Goal: Find specific page/section: Find specific page/section

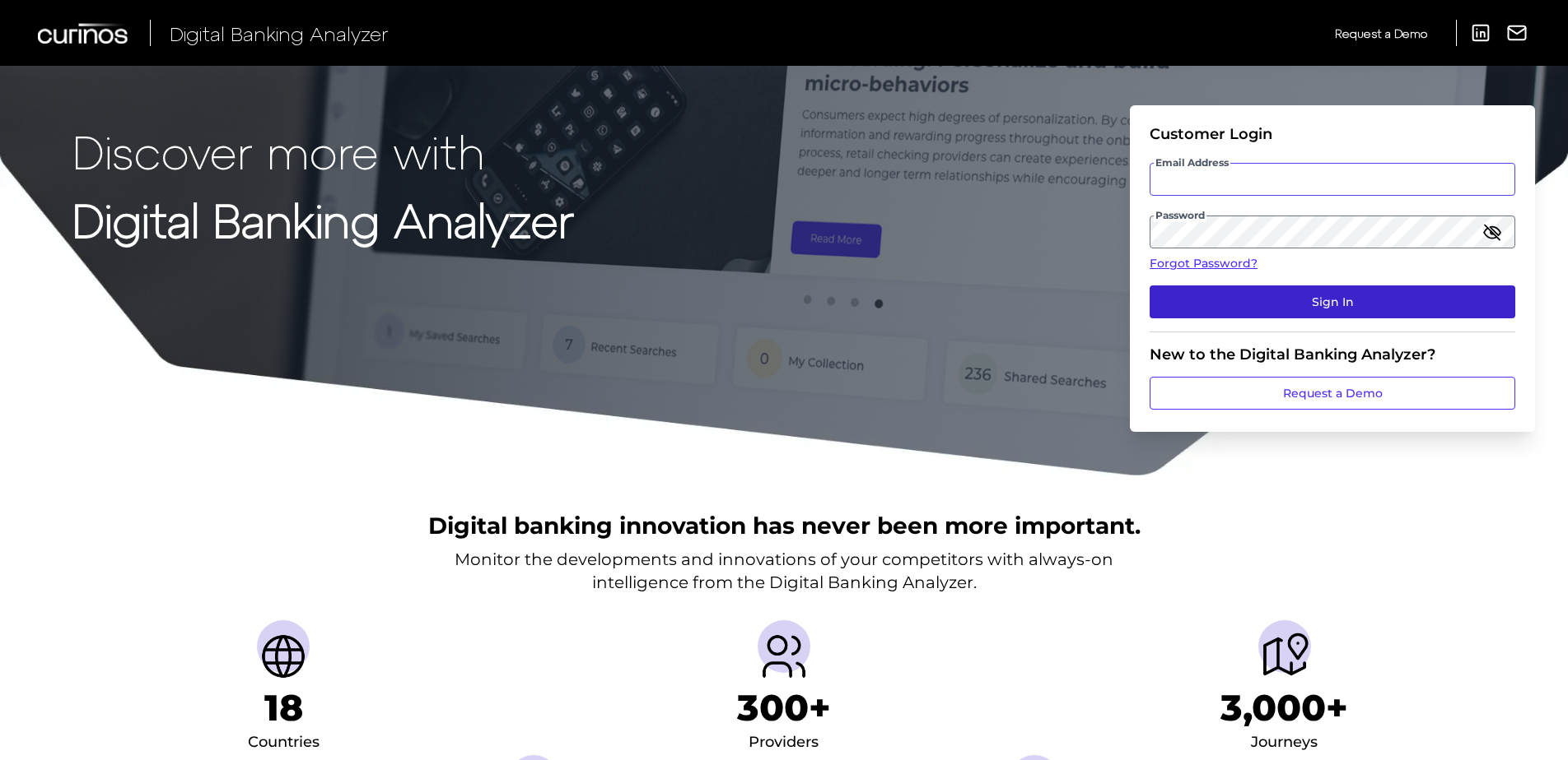
type input "[PERSON_NAME][EMAIL_ADDRESS][DOMAIN_NAME]"
click at [1211, 311] on button "Sign In" at bounding box center [1332, 302] width 365 height 33
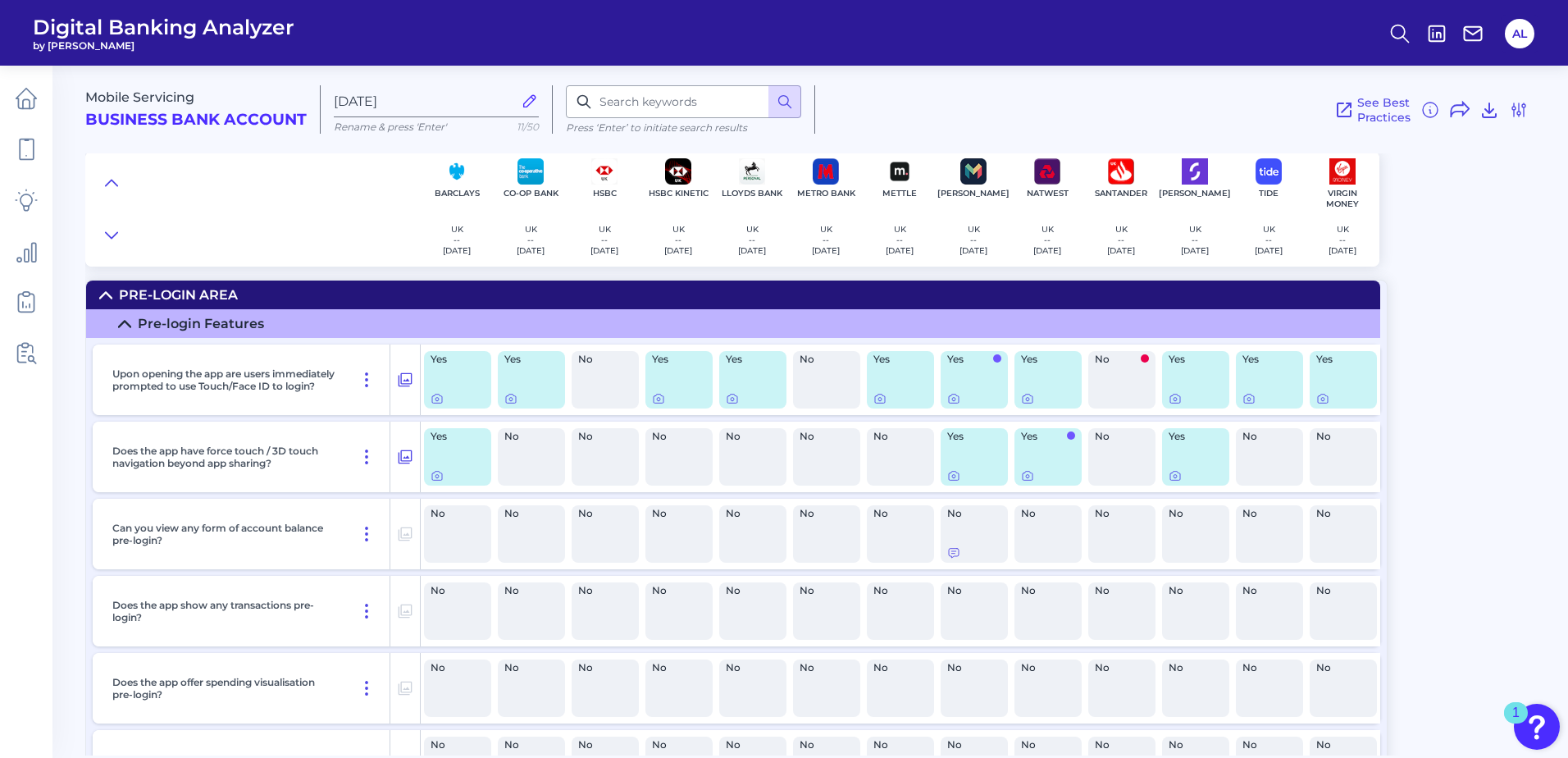
click at [108, 292] on icon at bounding box center [106, 296] width 13 height 13
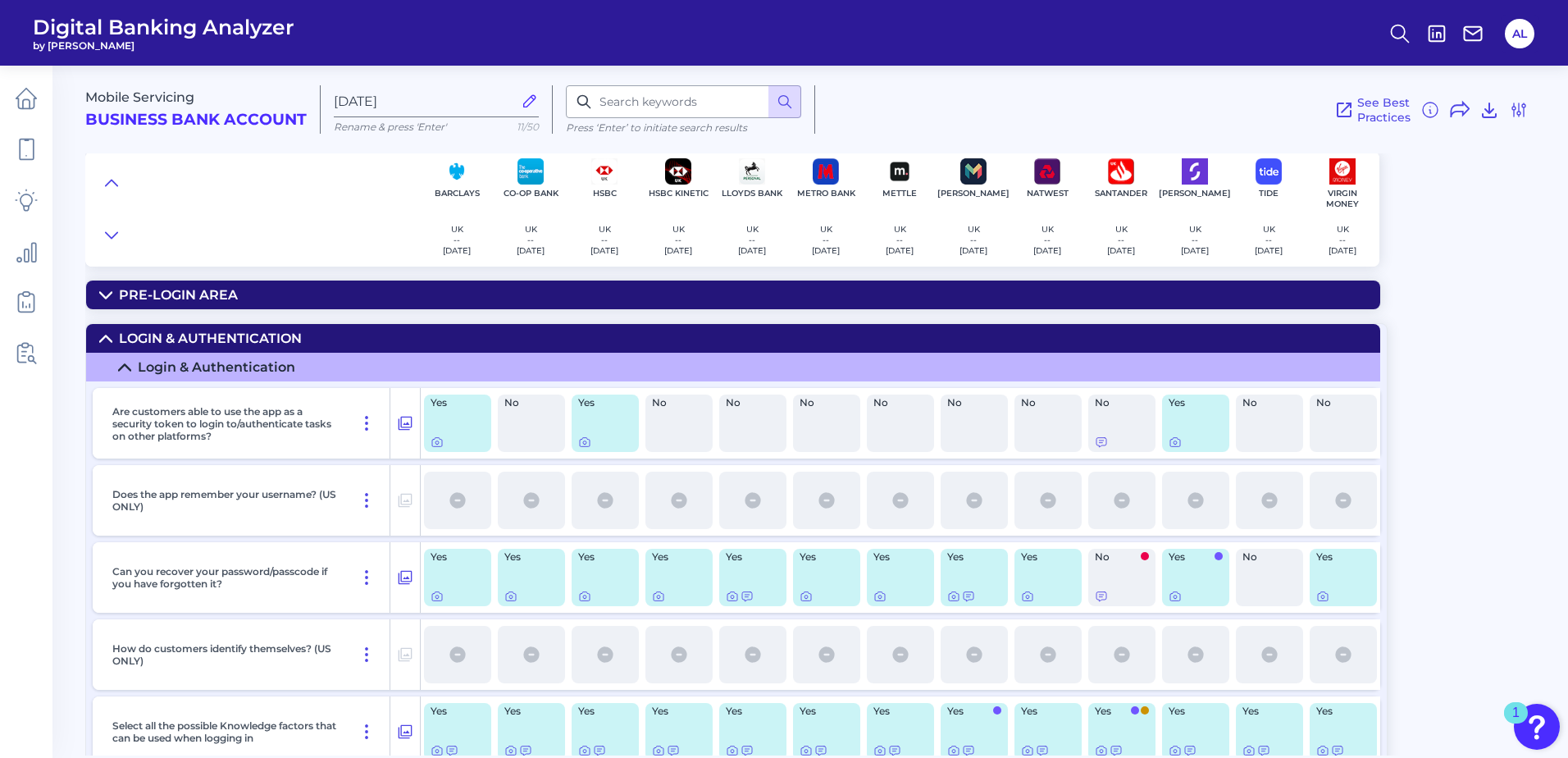
click at [102, 336] on icon at bounding box center [106, 339] width 13 height 13
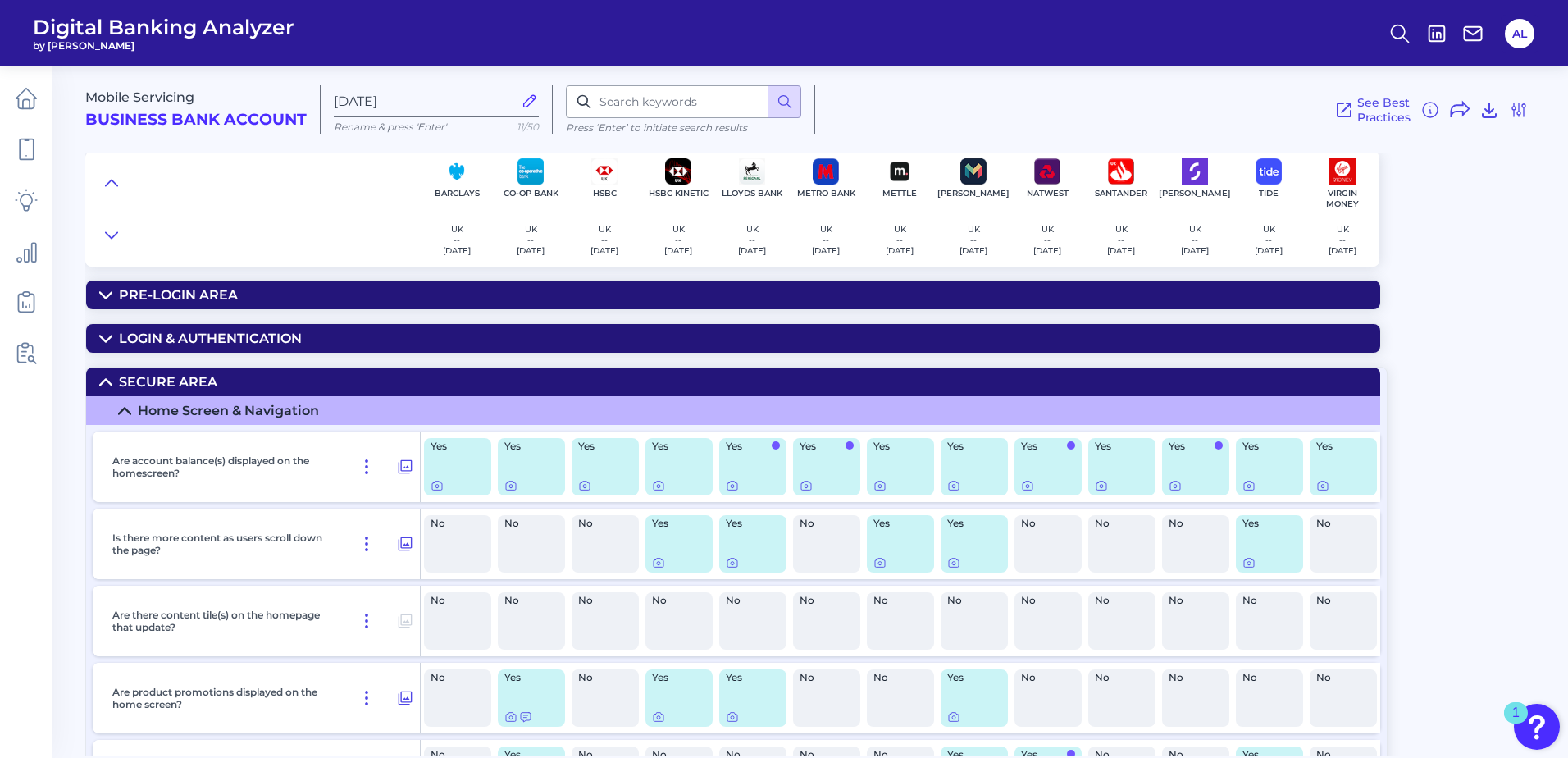
click at [102, 386] on icon at bounding box center [106, 382] width 13 height 13
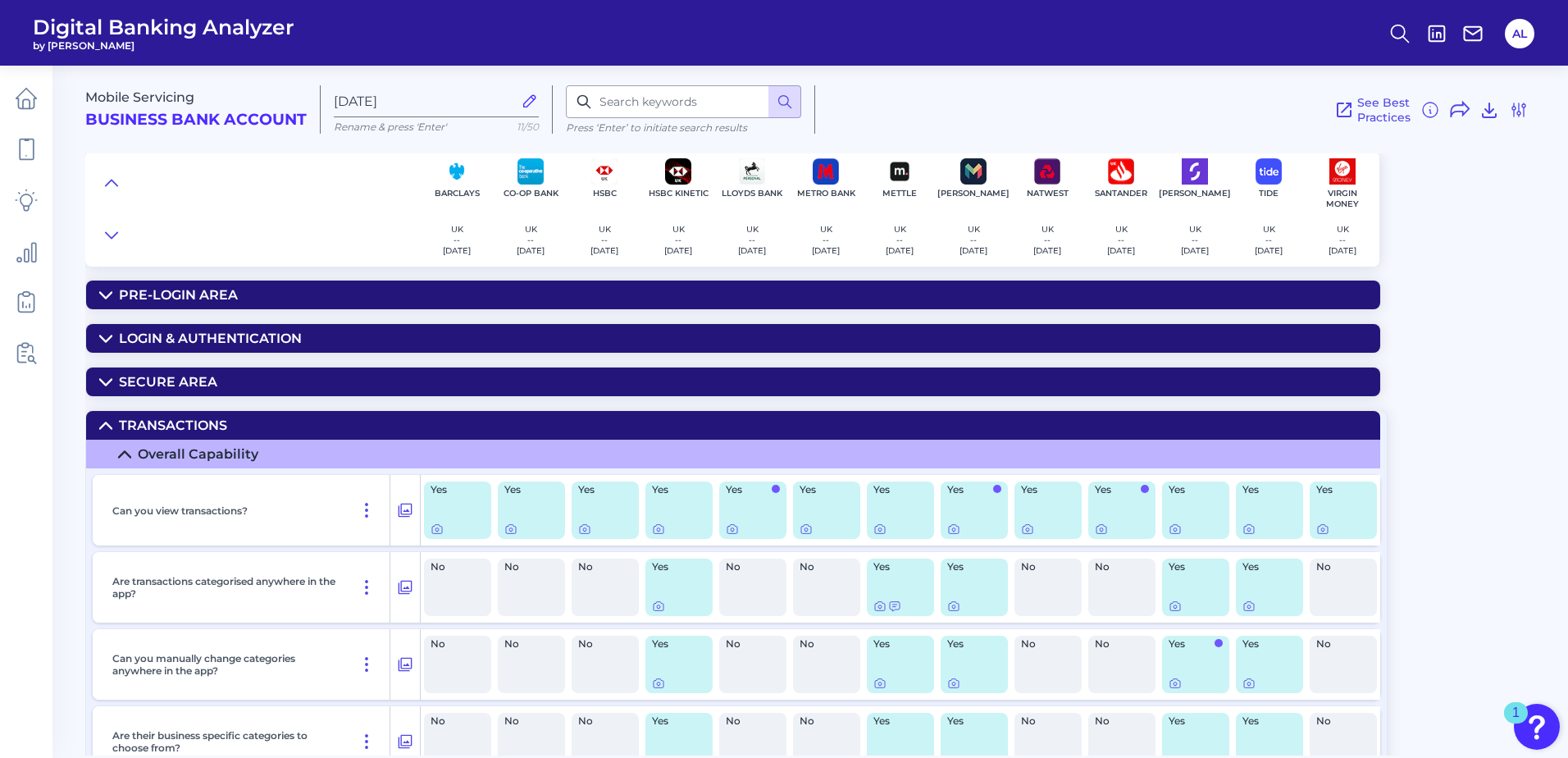
click at [103, 431] on icon at bounding box center [106, 426] width 13 height 13
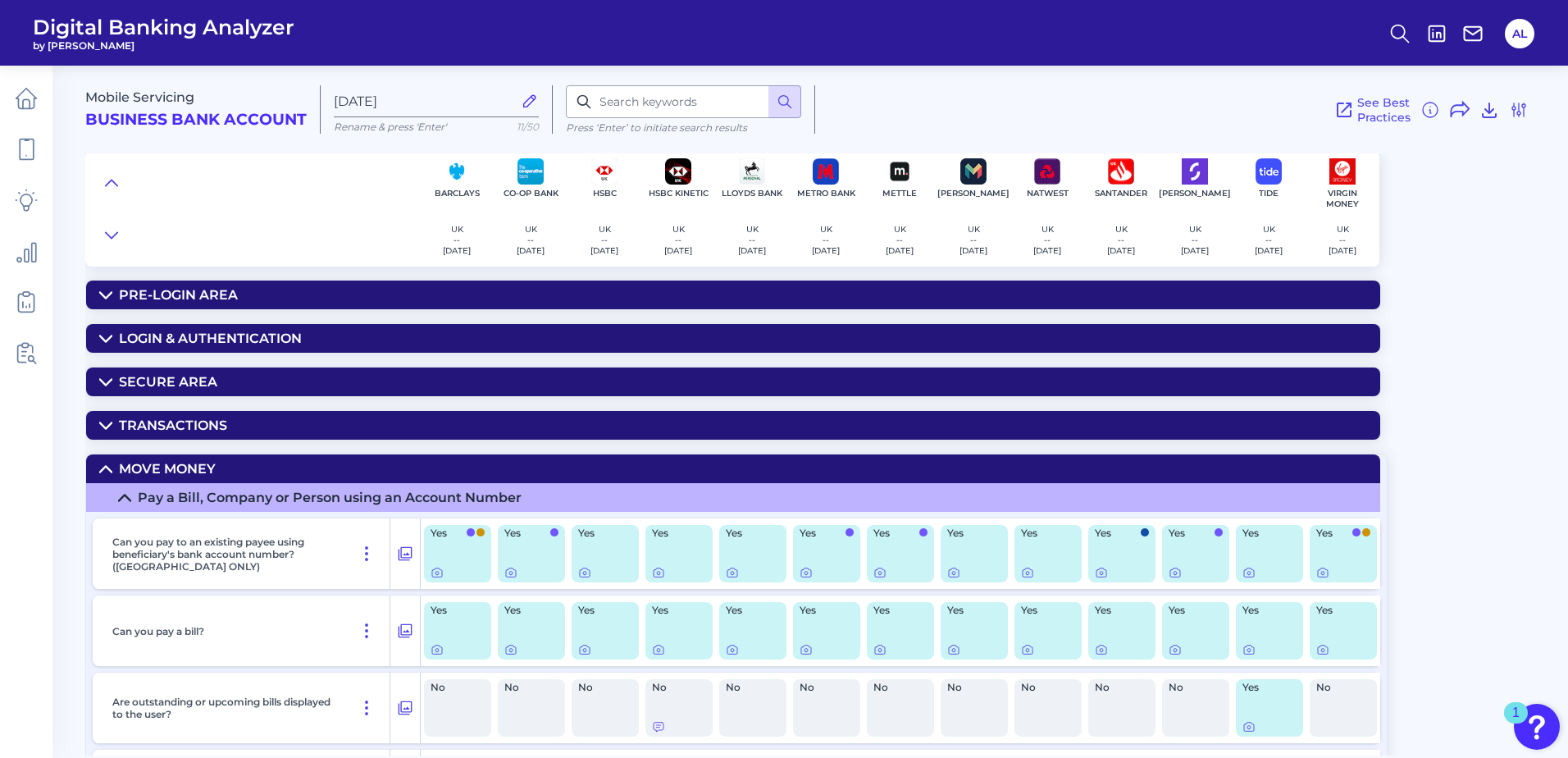
click at [1456, 342] on div "Mobile Servicing Business Bank Account [DATE][FINANCIAL_ID] Rename & press 'Ent…" at bounding box center [827, 404] width 1483 height 702
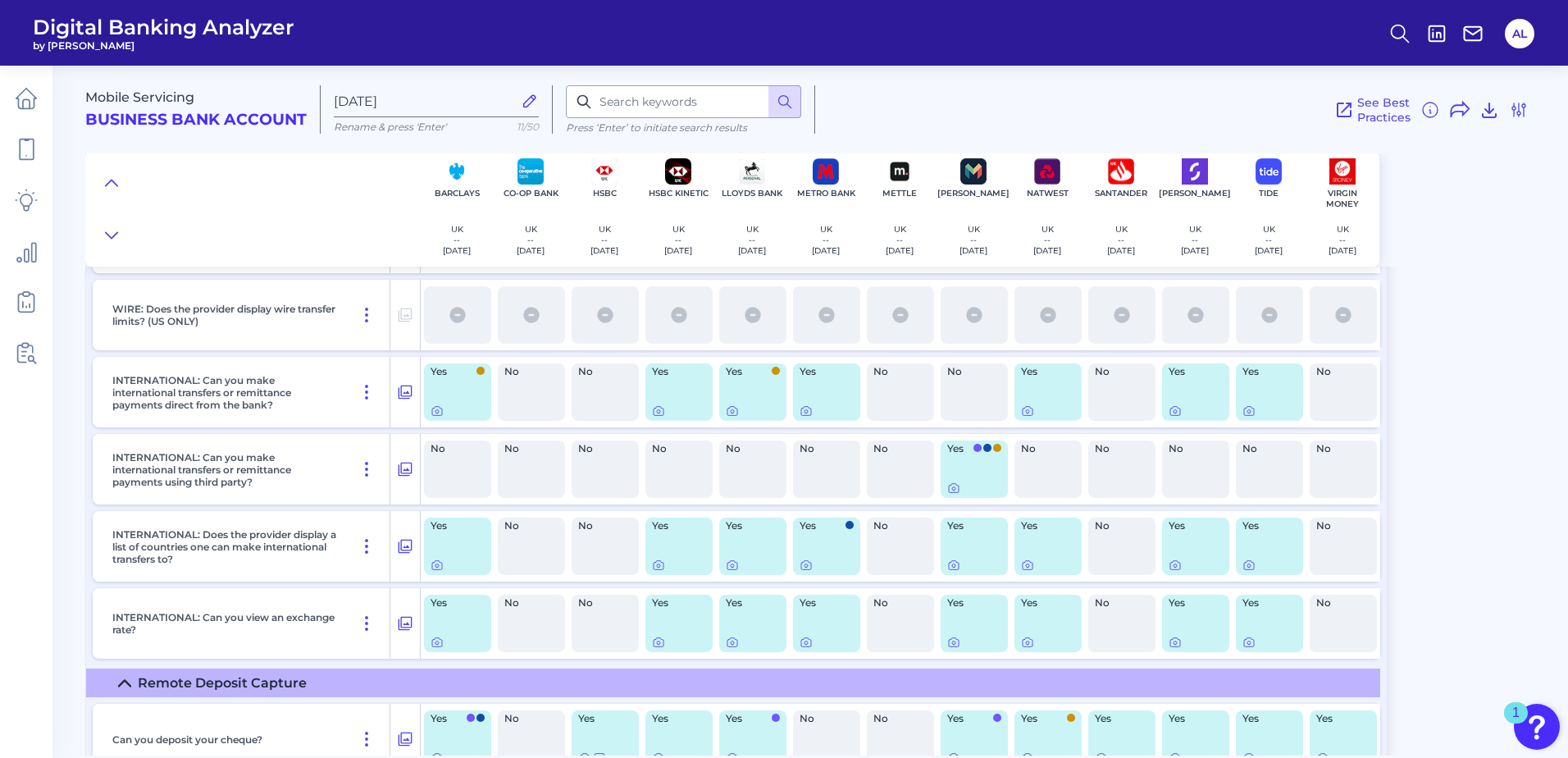
scroll to position [5687, 0]
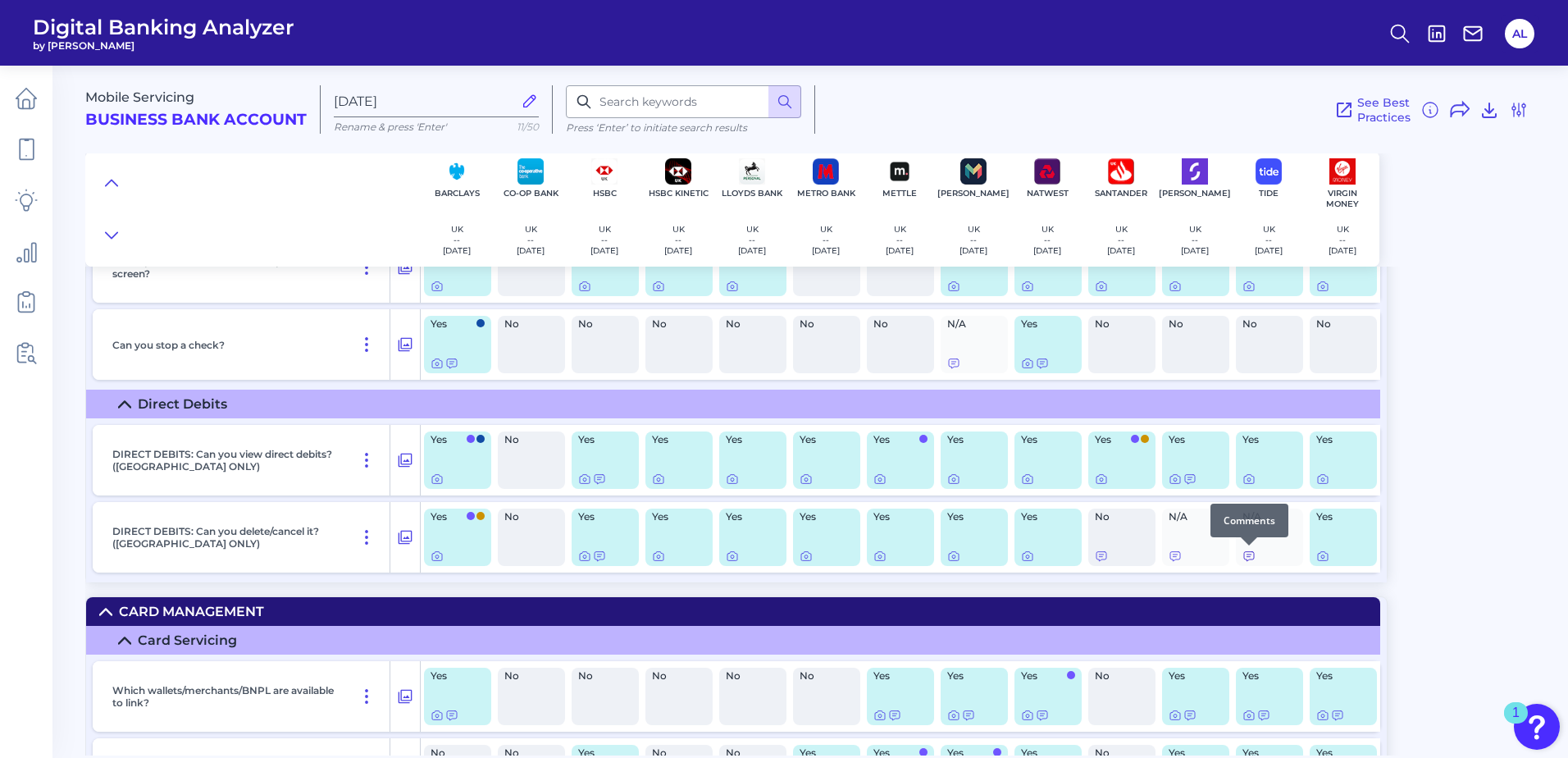
click at [1251, 554] on icon at bounding box center [1249, 557] width 13 height 13
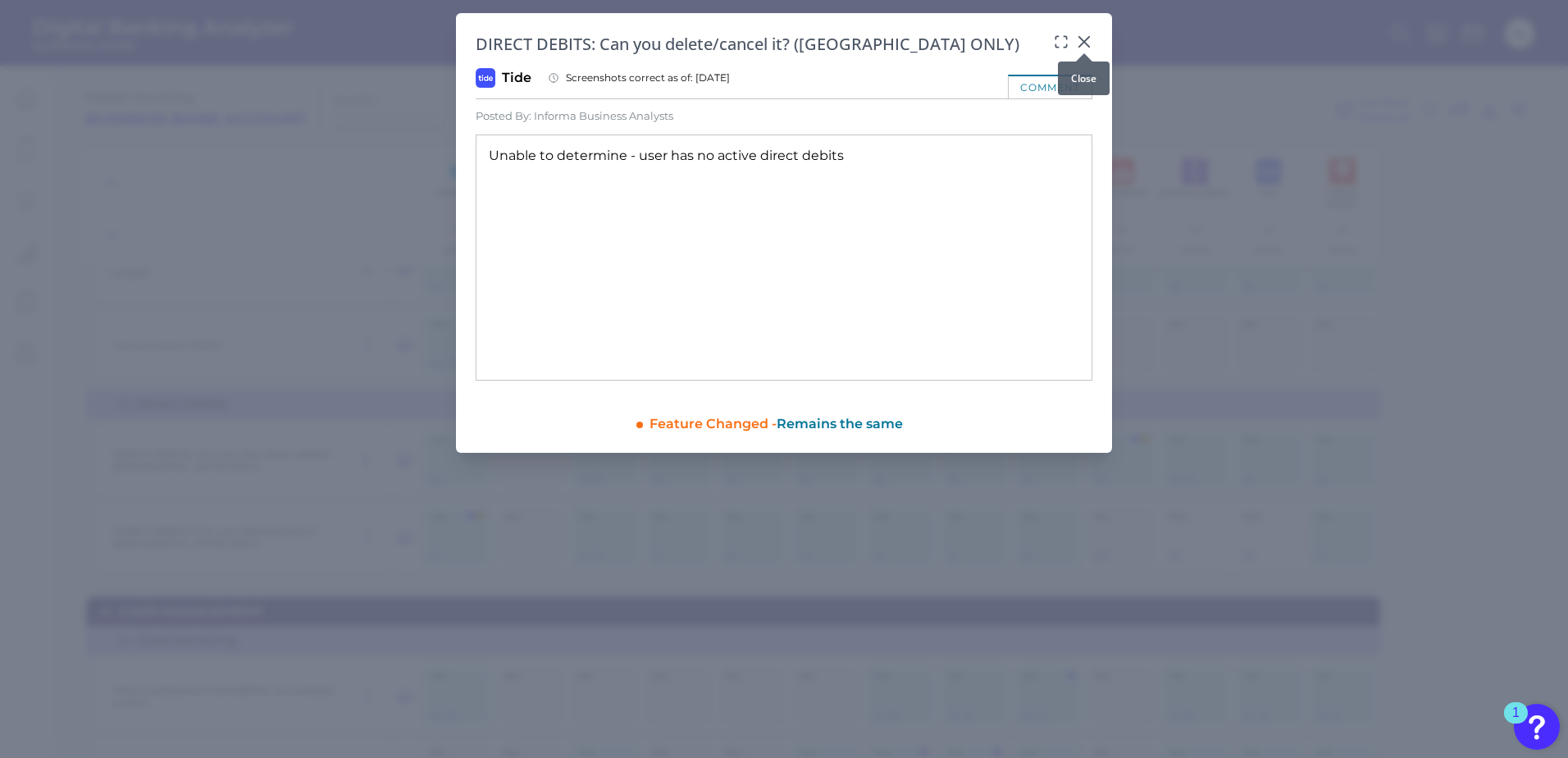
click at [1078, 41] on icon at bounding box center [1084, 41] width 16 height 16
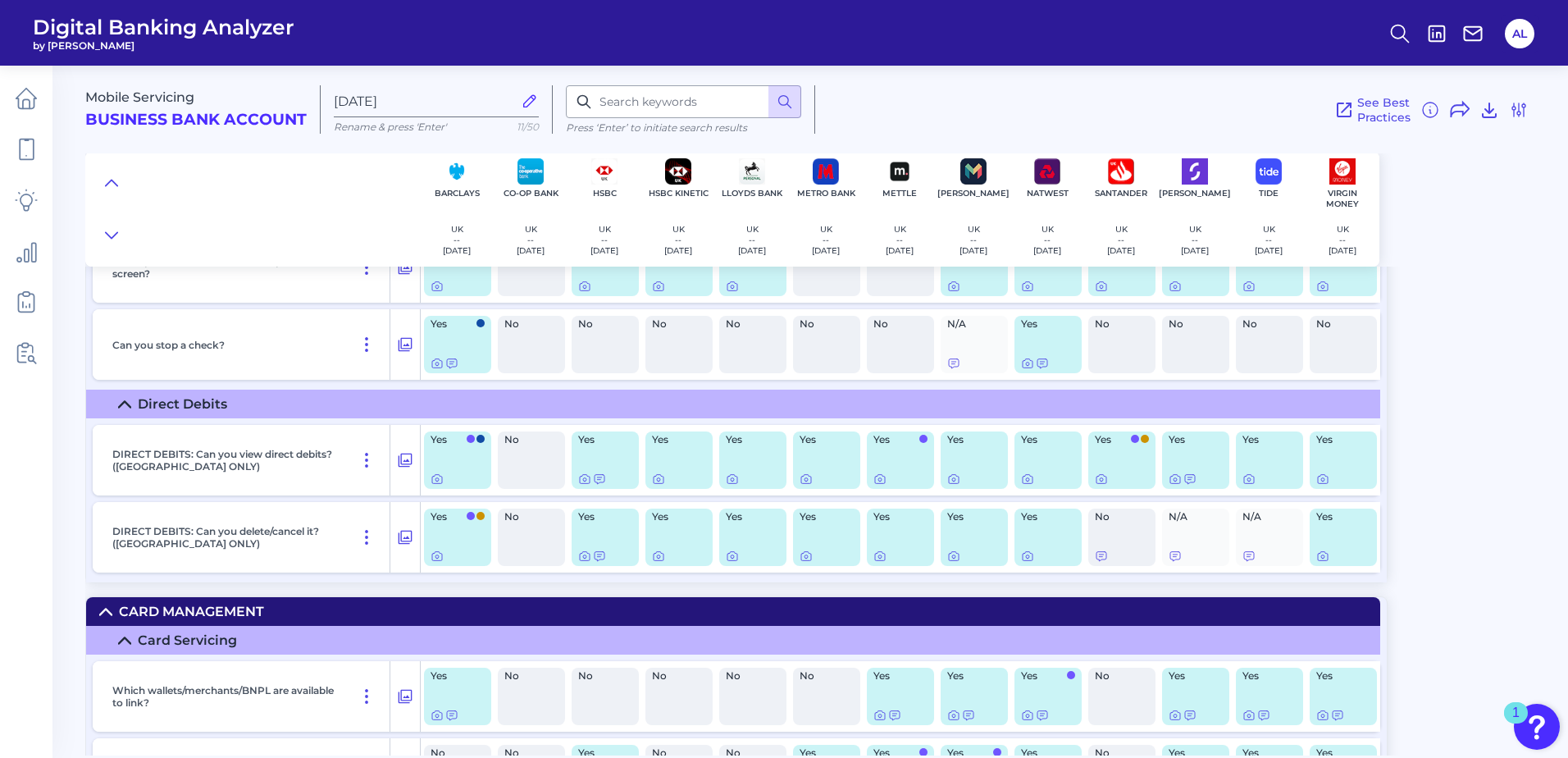
scroll to position [6056, 0]
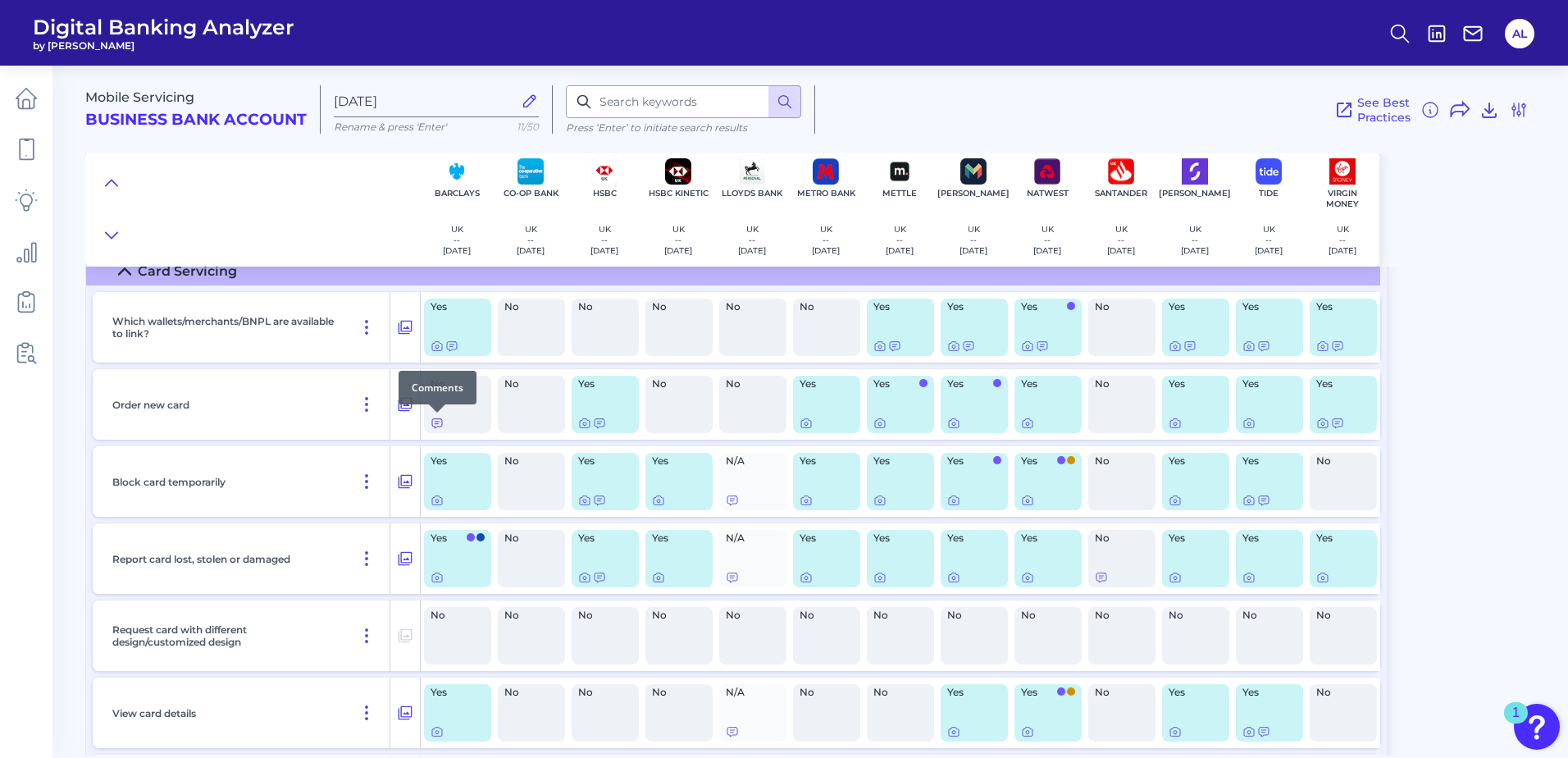
click at [434, 423] on icon at bounding box center [437, 424] width 13 height 13
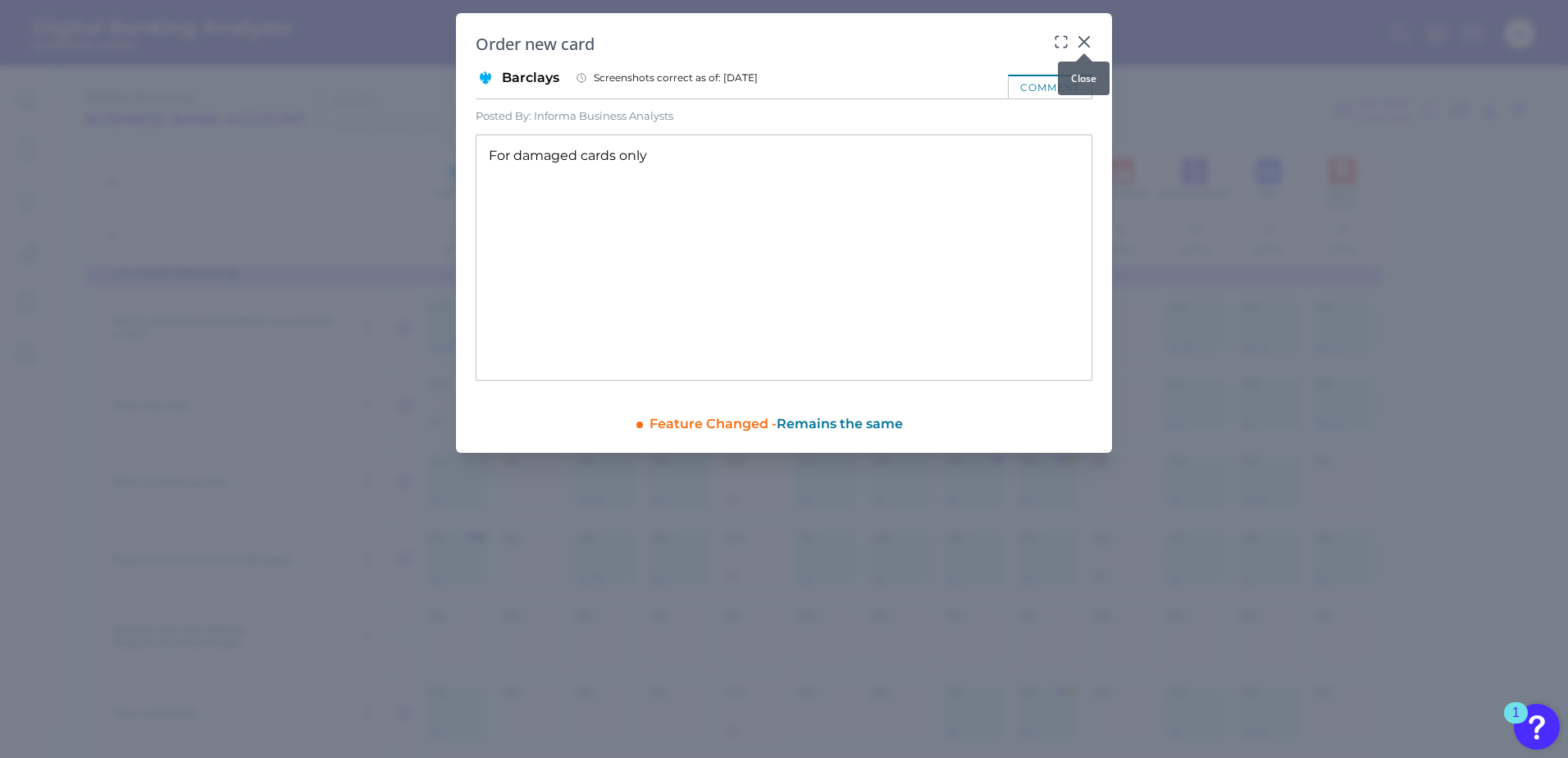
click at [1083, 36] on icon at bounding box center [1084, 41] width 16 height 16
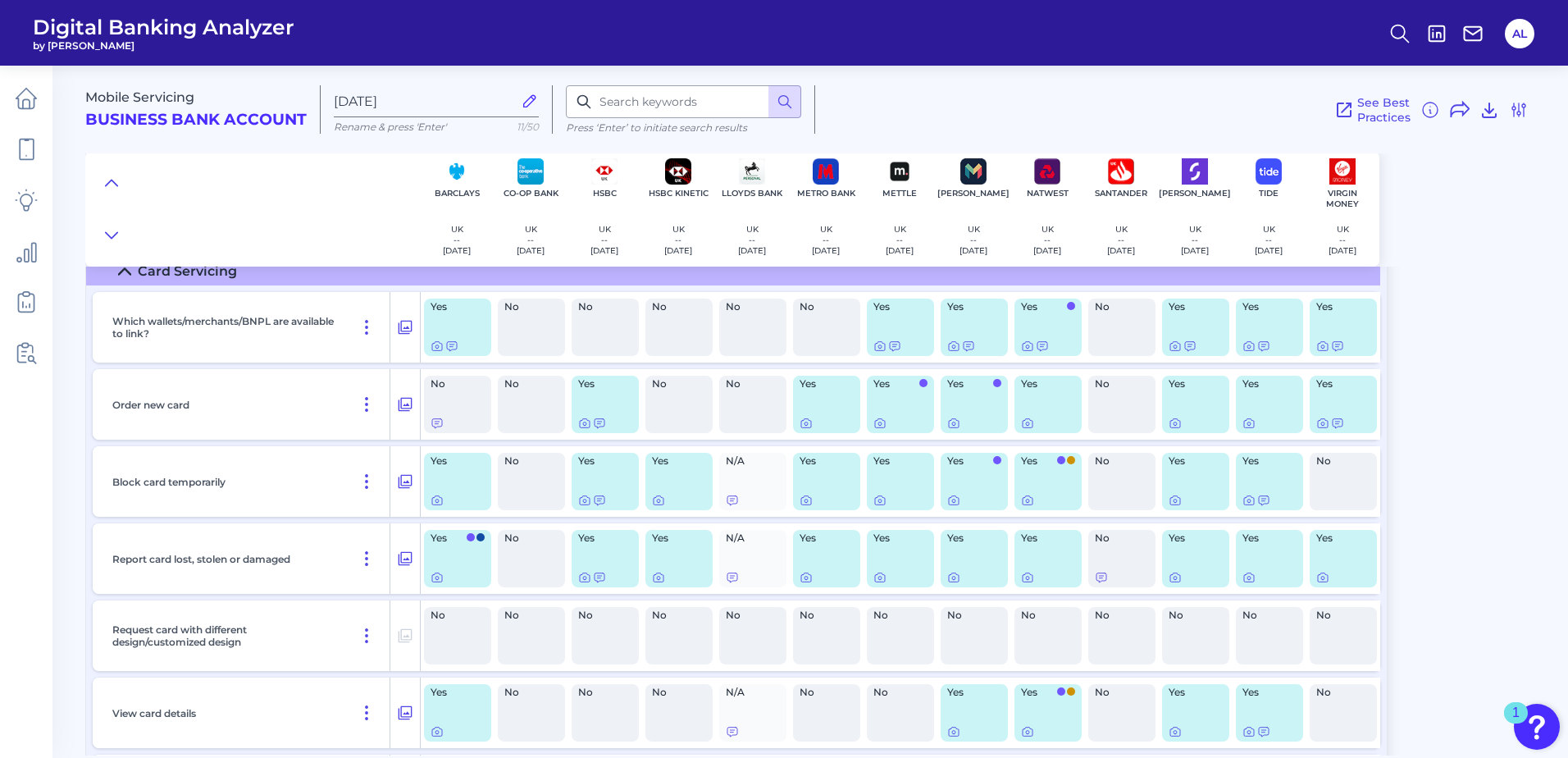
click at [332, 386] on div "Order new card" at bounding box center [248, 404] width 285 height 70
